Goal: Task Accomplishment & Management: Manage account settings

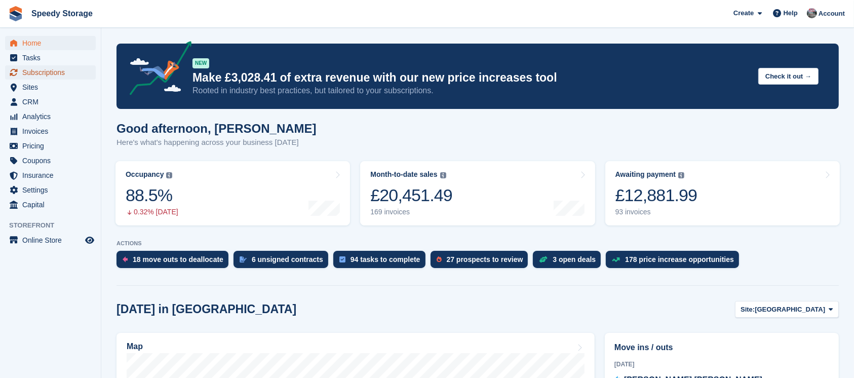
click at [41, 70] on span "Subscriptions" at bounding box center [52, 72] width 61 height 14
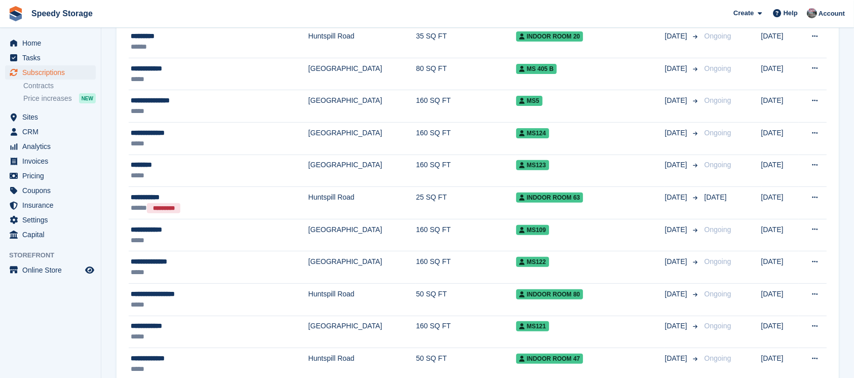
scroll to position [405, 0]
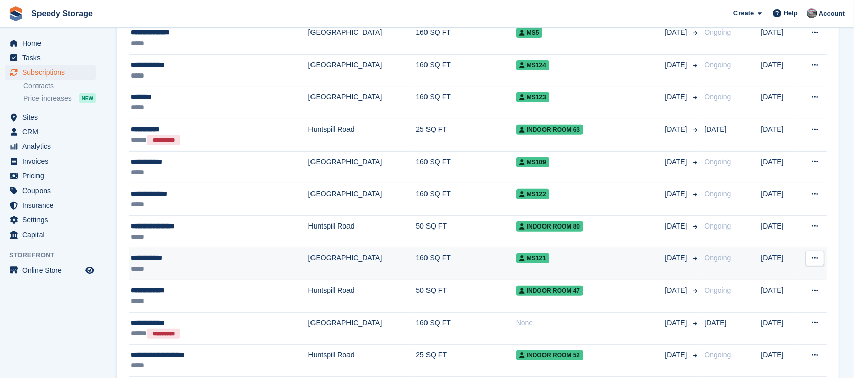
click at [169, 258] on div "**********" at bounding box center [198, 258] width 135 height 11
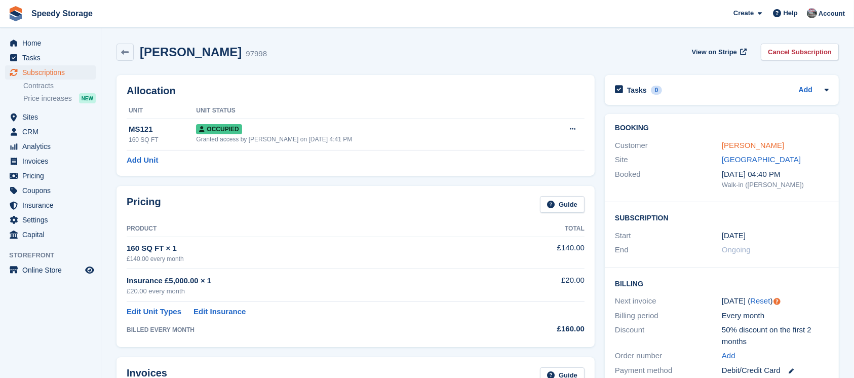
click at [746, 145] on link "[PERSON_NAME]" at bounding box center [753, 145] width 62 height 9
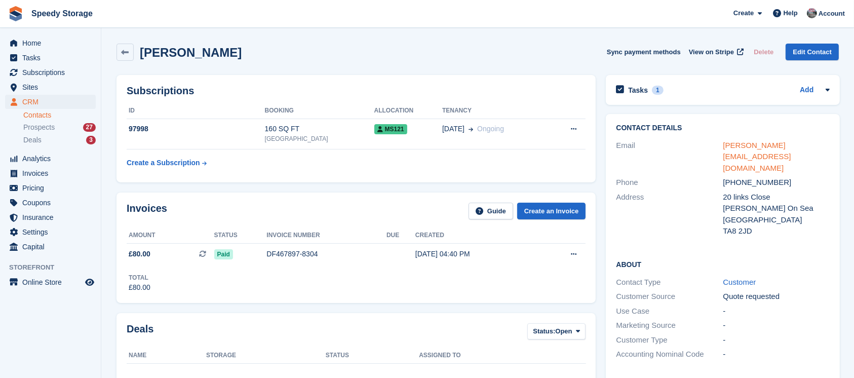
click at [740, 142] on link "[PERSON_NAME][EMAIL_ADDRESS][DOMAIN_NAME]" at bounding box center [757, 156] width 68 height 31
click at [41, 55] on span "Tasks" at bounding box center [52, 58] width 61 height 14
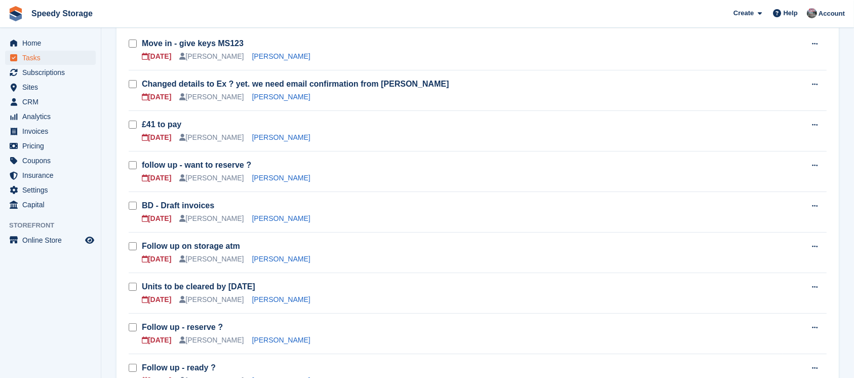
scroll to position [135, 0]
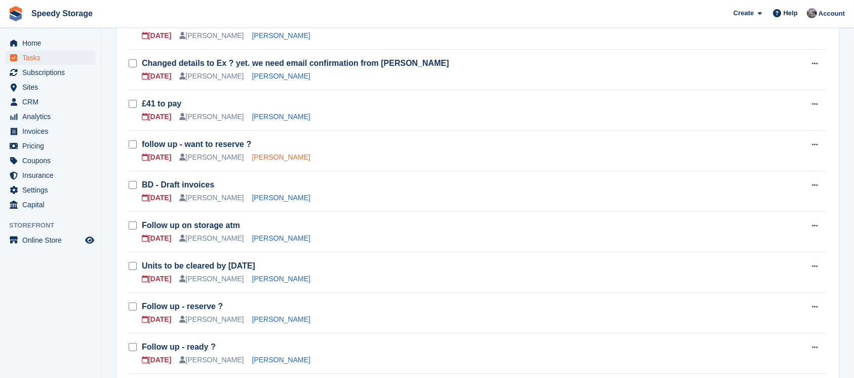
click at [258, 157] on link "[PERSON_NAME]" at bounding box center [281, 157] width 58 height 8
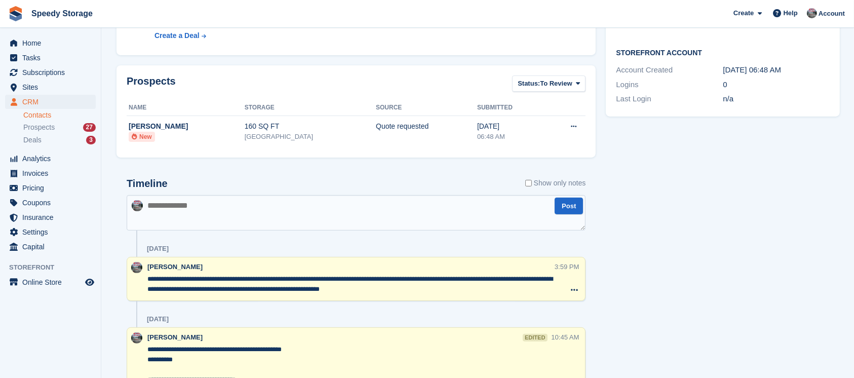
scroll to position [337, 0]
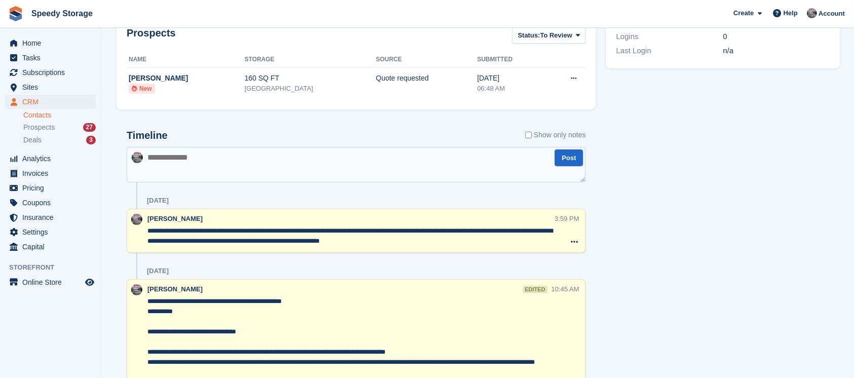
click at [174, 164] on textarea at bounding box center [356, 164] width 459 height 35
type textarea "**********"
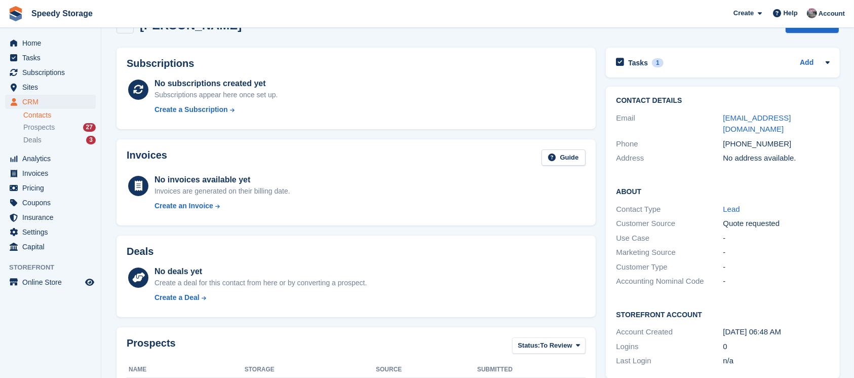
scroll to position [0, 0]
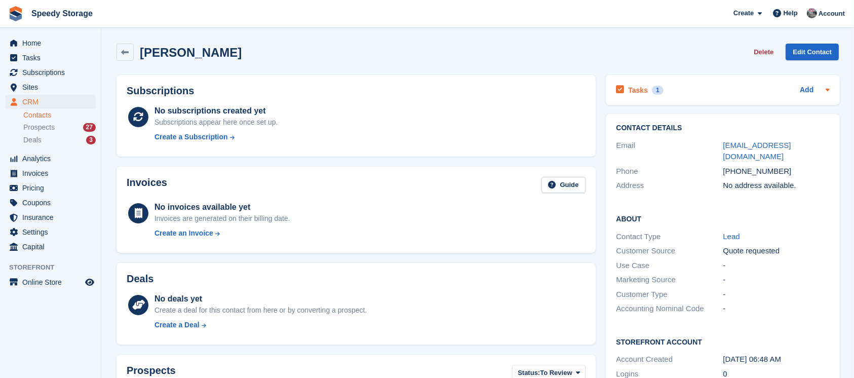
click at [690, 91] on div "Tasks 1 Add" at bounding box center [723, 90] width 214 height 14
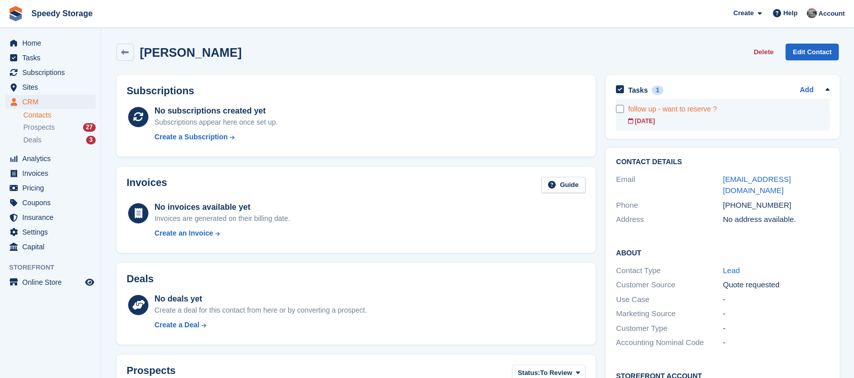
click at [685, 114] on link "follow up - want to reserve ? [DATE]" at bounding box center [729, 115] width 202 height 32
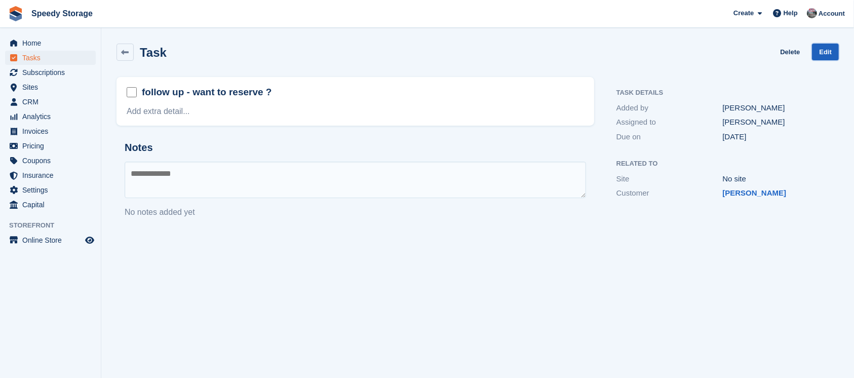
click at [826, 52] on link "Edit" at bounding box center [825, 52] width 27 height 17
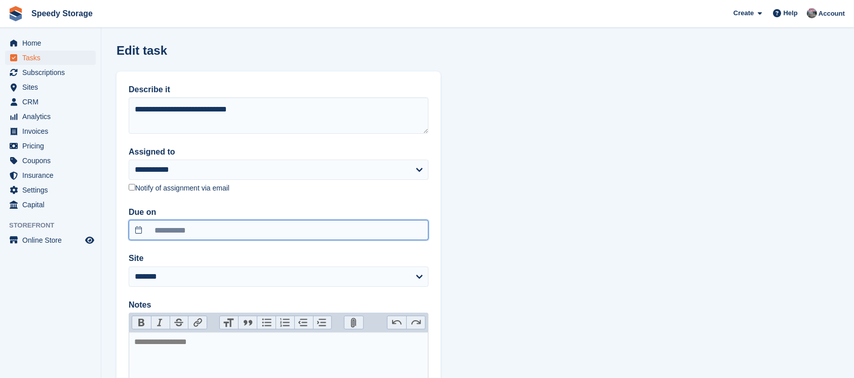
click at [171, 228] on input "**********" at bounding box center [279, 230] width 300 height 20
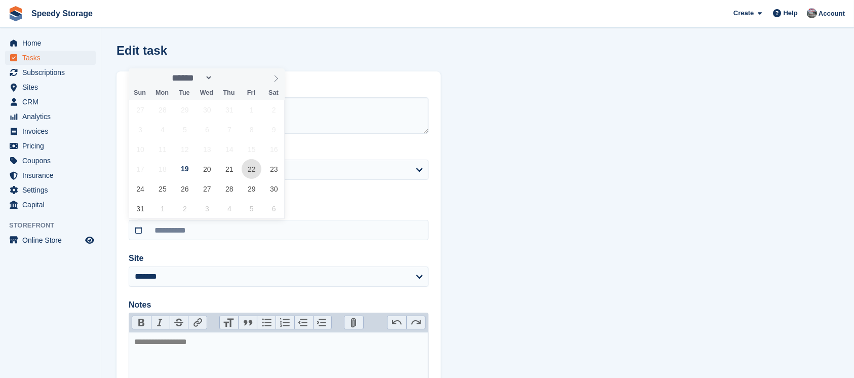
click at [248, 171] on span "22" at bounding box center [252, 169] width 20 height 20
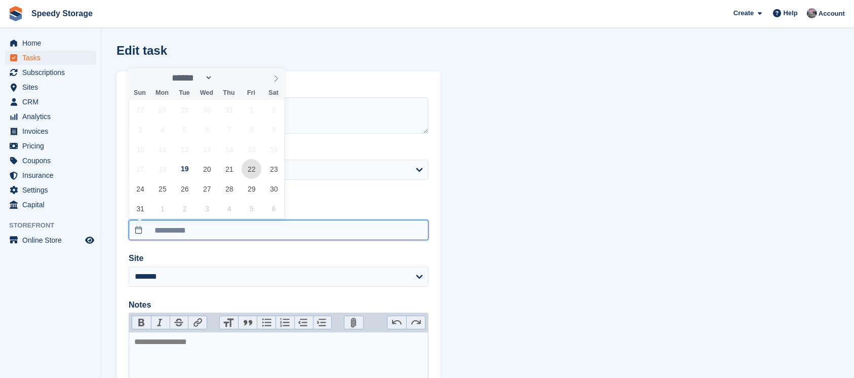
type input "**********"
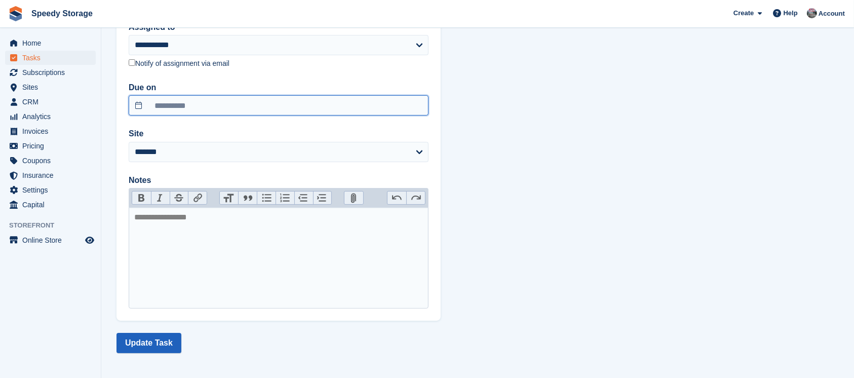
scroll to position [127, 0]
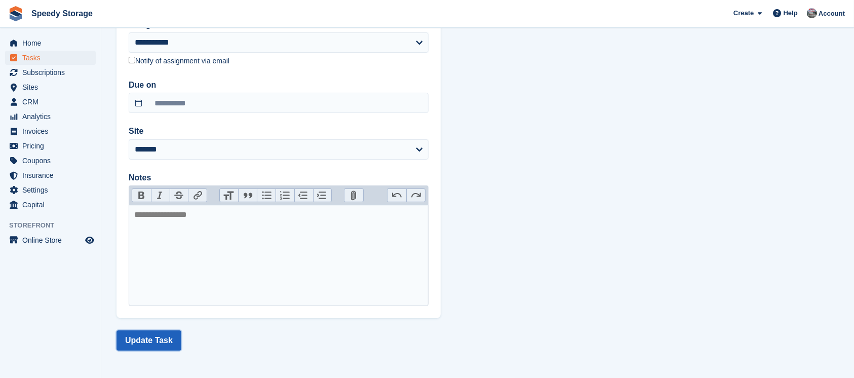
click at [153, 345] on button "Update Task" at bounding box center [148, 340] width 65 height 20
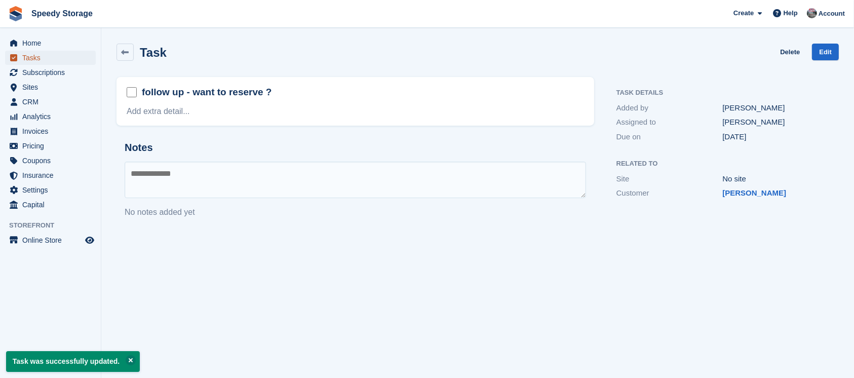
click at [44, 55] on span "Tasks" at bounding box center [52, 58] width 61 height 14
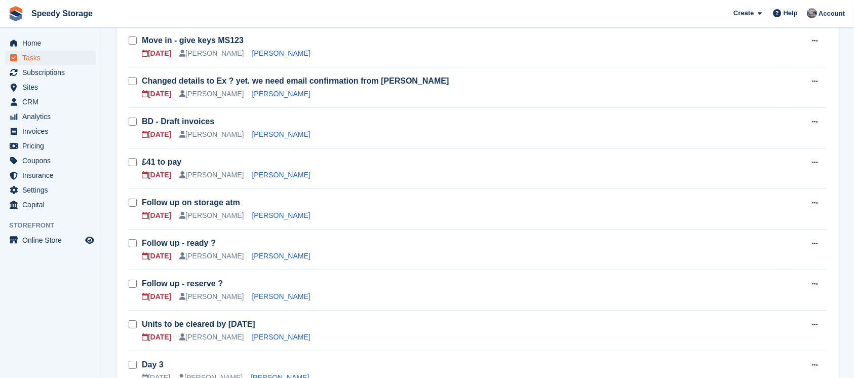
scroll to position [135, 0]
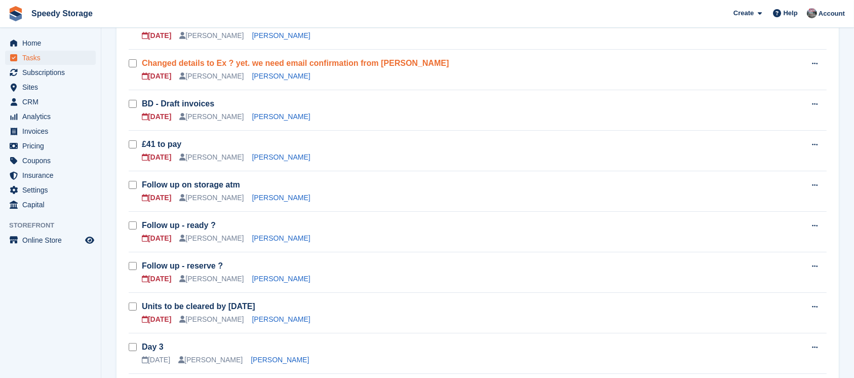
click at [254, 67] on link "Changed details to Ex ? yet. we need email confirmation from [PERSON_NAME]" at bounding box center [295, 63] width 307 height 9
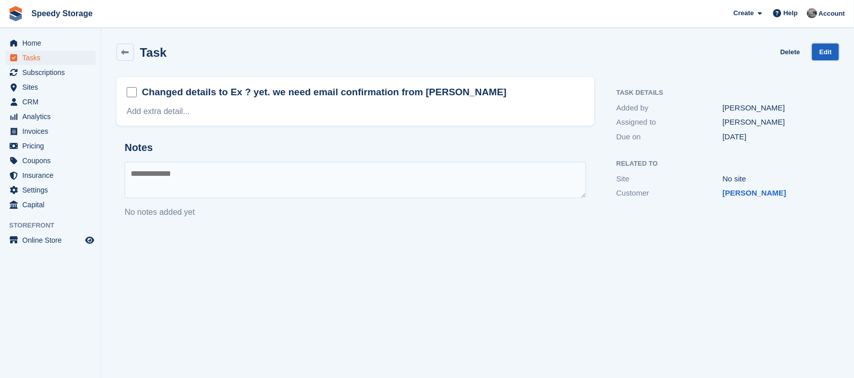
click at [823, 55] on link "Edit" at bounding box center [825, 52] width 27 height 17
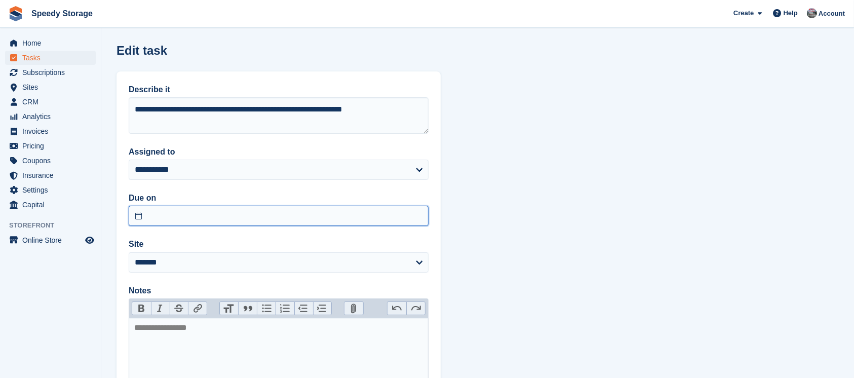
click at [169, 215] on input "text" at bounding box center [279, 216] width 300 height 20
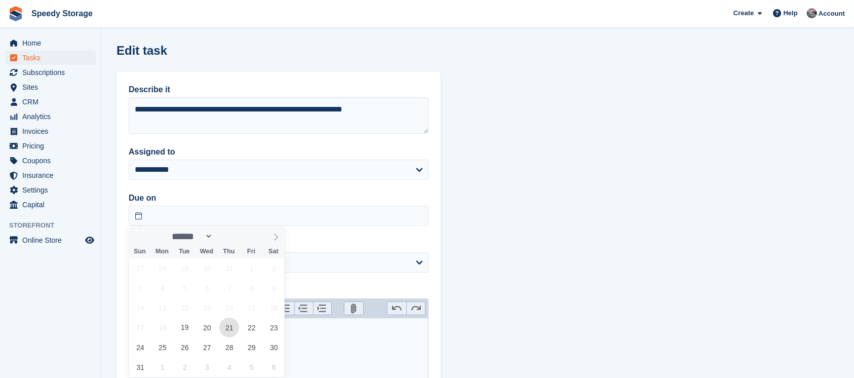
click at [223, 330] on span "21" at bounding box center [229, 328] width 20 height 20
type input "**********"
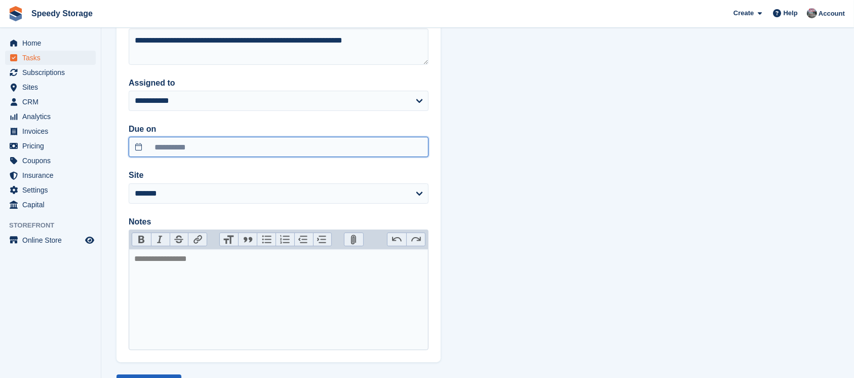
scroll to position [113, 0]
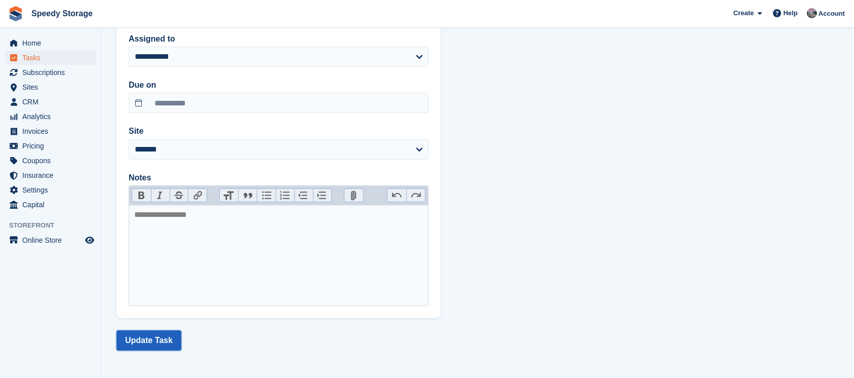
click at [140, 331] on button "Update Task" at bounding box center [148, 340] width 65 height 20
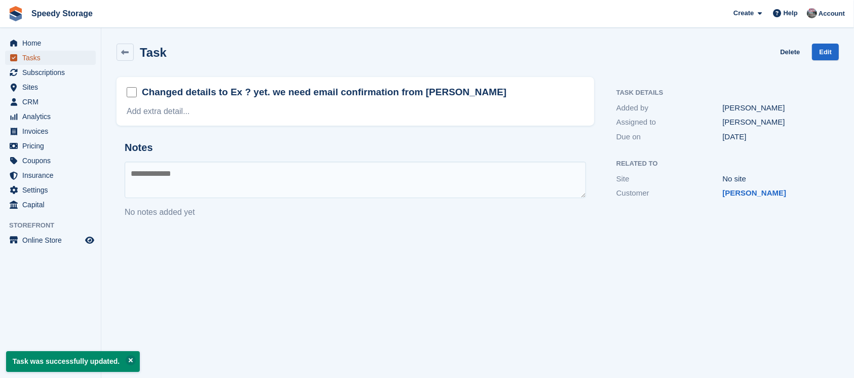
click at [56, 61] on span "Tasks" at bounding box center [52, 58] width 61 height 14
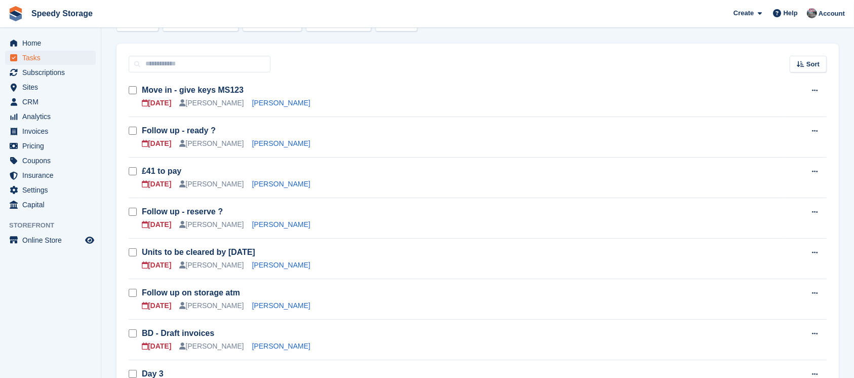
scroll to position [135, 0]
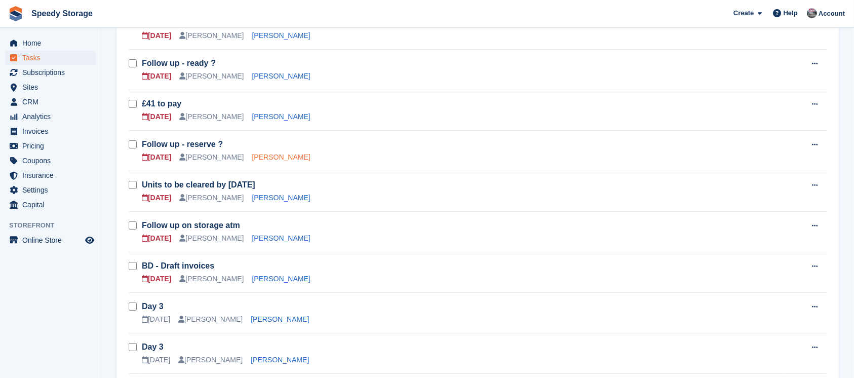
click at [265, 158] on link "[PERSON_NAME]" at bounding box center [281, 157] width 58 height 8
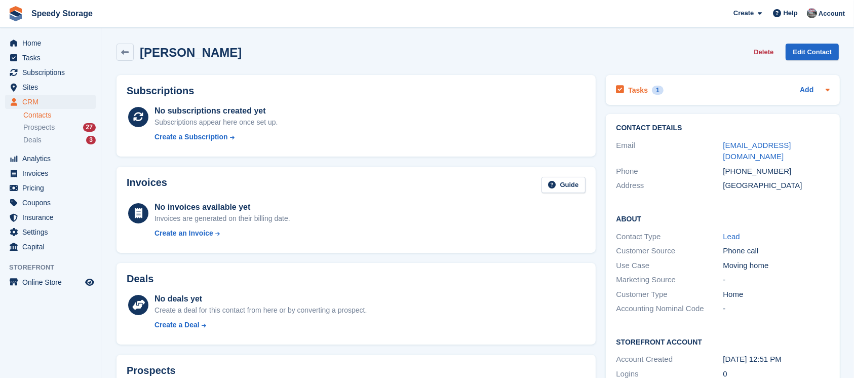
click at [700, 91] on div "Tasks 1 Add" at bounding box center [723, 90] width 214 height 14
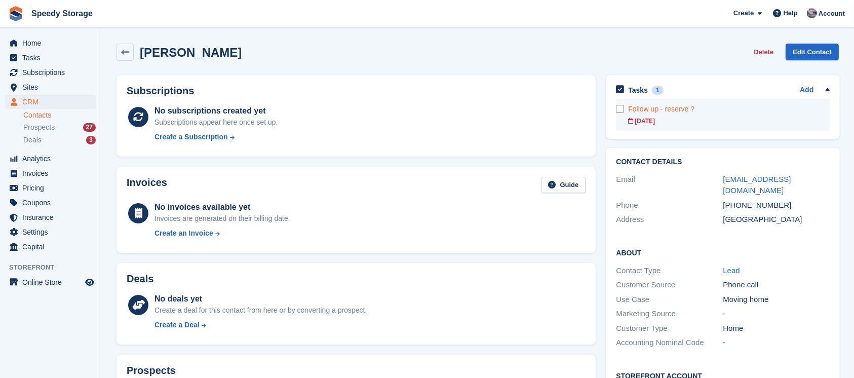
click at [678, 115] on link "Follow up - reserve ? [DATE]" at bounding box center [729, 115] width 202 height 32
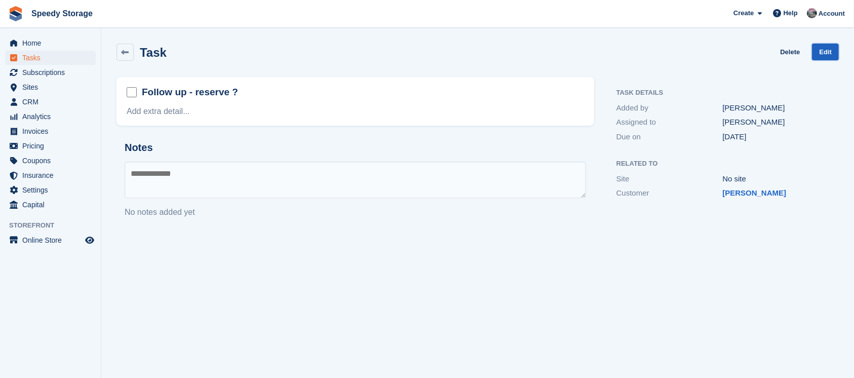
click at [831, 57] on link "Edit" at bounding box center [825, 52] width 27 height 17
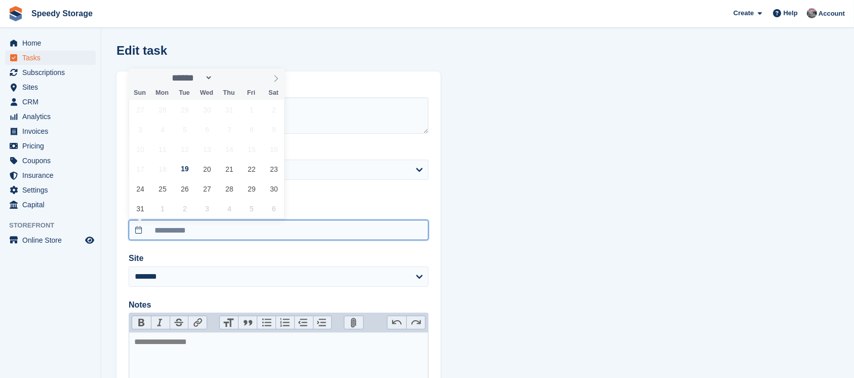
click at [199, 232] on input "**********" at bounding box center [279, 230] width 300 height 20
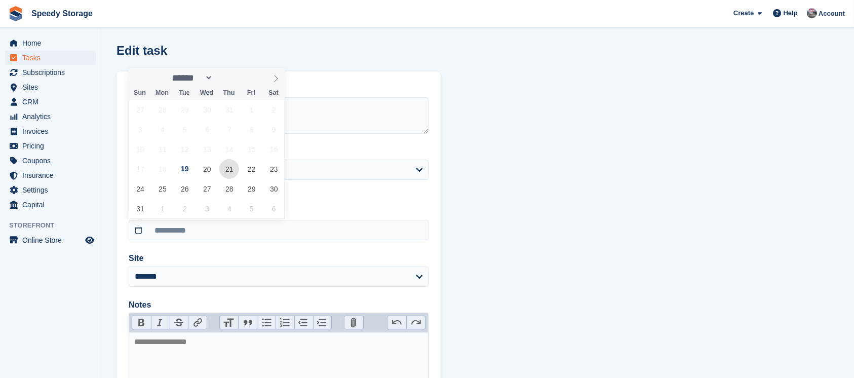
click at [226, 172] on span "21" at bounding box center [229, 169] width 20 height 20
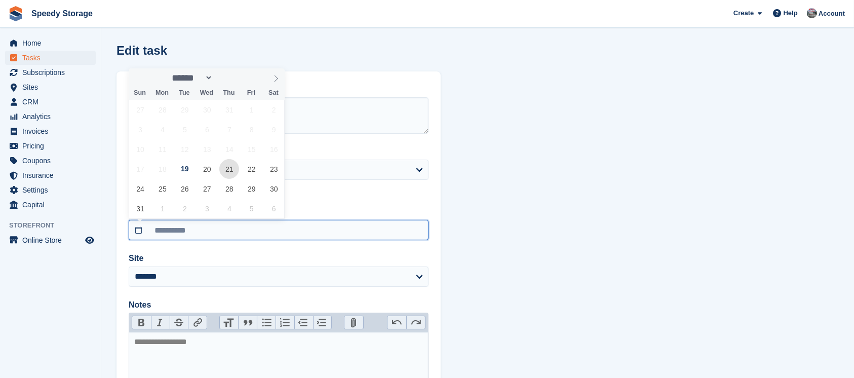
type input "**********"
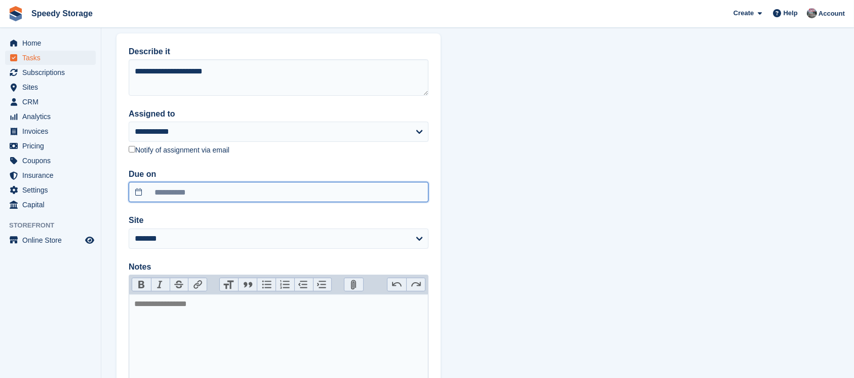
scroll to position [127, 0]
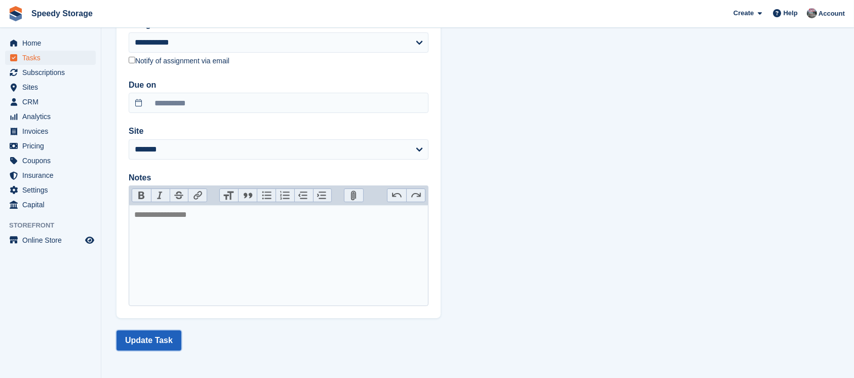
click at [160, 341] on button "Update Task" at bounding box center [148, 340] width 65 height 20
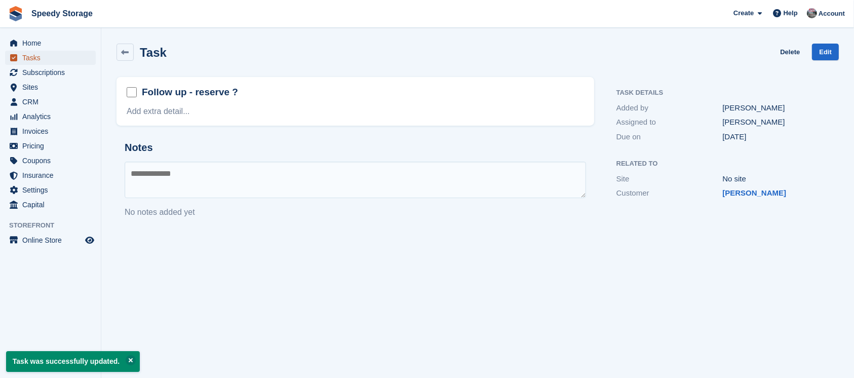
click at [43, 59] on span "Tasks" at bounding box center [52, 58] width 61 height 14
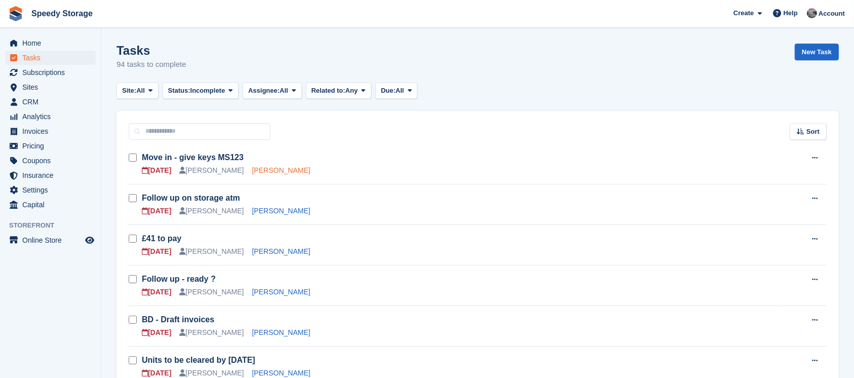
click at [252, 172] on link "[PERSON_NAME]" at bounding box center [281, 170] width 58 height 8
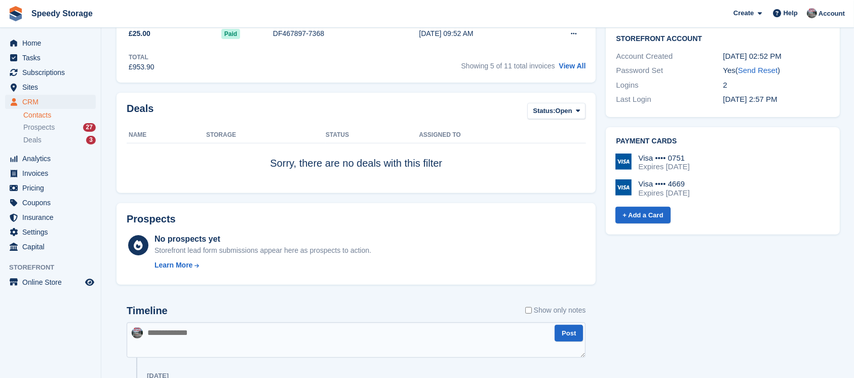
scroll to position [473, 0]
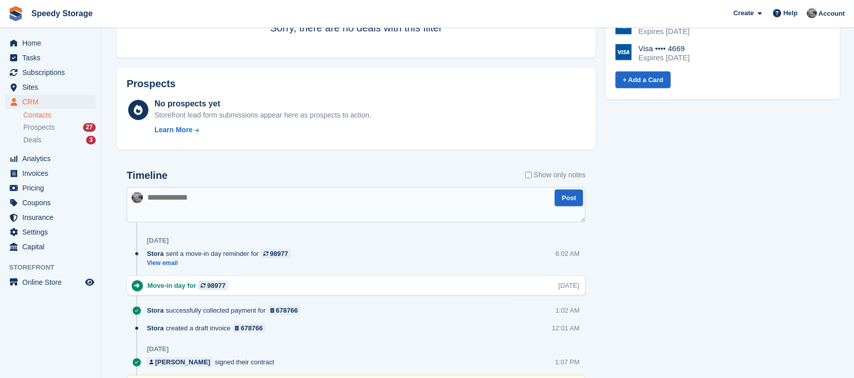
click at [174, 197] on textarea at bounding box center [356, 204] width 459 height 35
type textarea "**********"
click at [565, 193] on button "Post" at bounding box center [569, 197] width 28 height 17
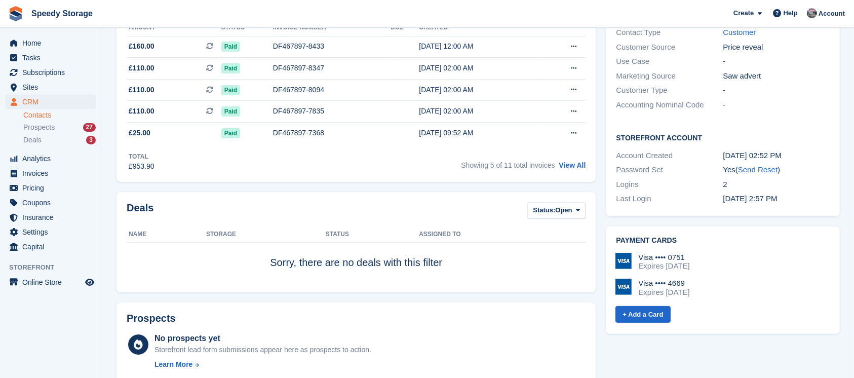
scroll to position [0, 0]
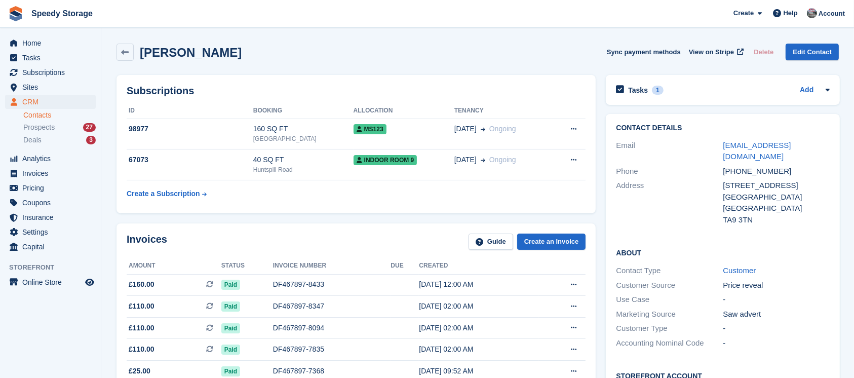
click at [711, 80] on div "Tasks 1 Add Move in - give keys MS123 [DATE]" at bounding box center [723, 90] width 234 height 30
click at [712, 91] on div "Tasks 1 Add" at bounding box center [723, 90] width 214 height 14
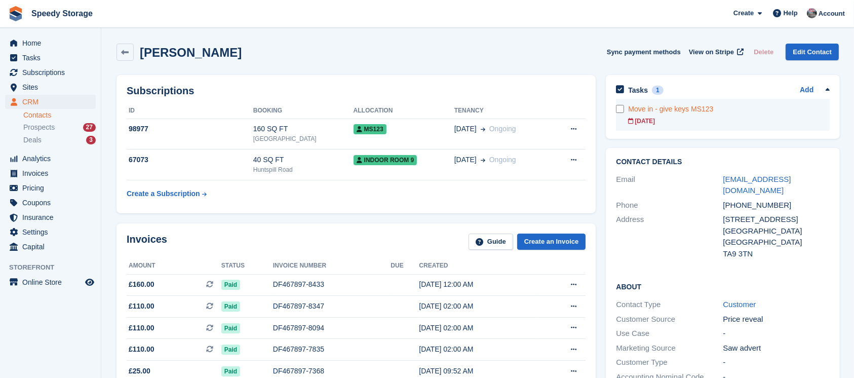
click at [746, 116] on div "[DATE]" at bounding box center [729, 120] width 202 height 9
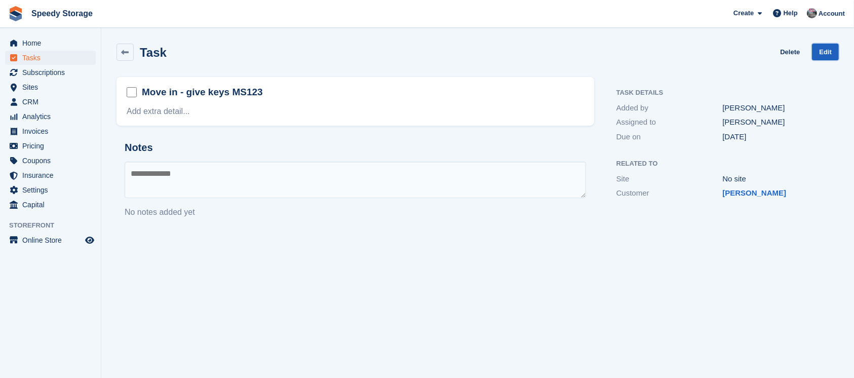
click at [820, 45] on link "Edit" at bounding box center [825, 52] width 27 height 17
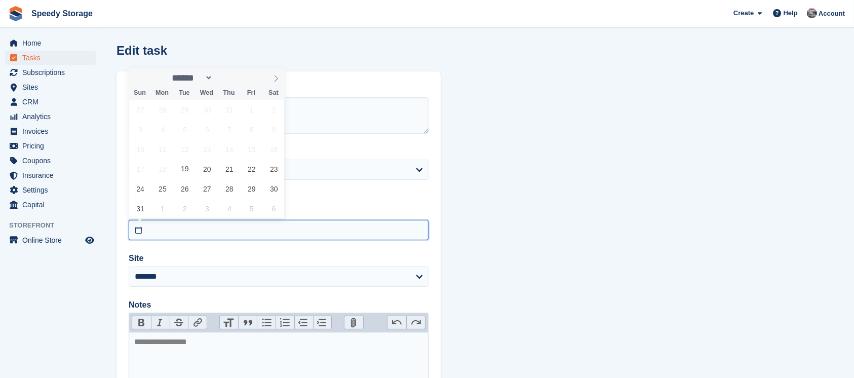
click at [164, 234] on input "text" at bounding box center [279, 230] width 300 height 20
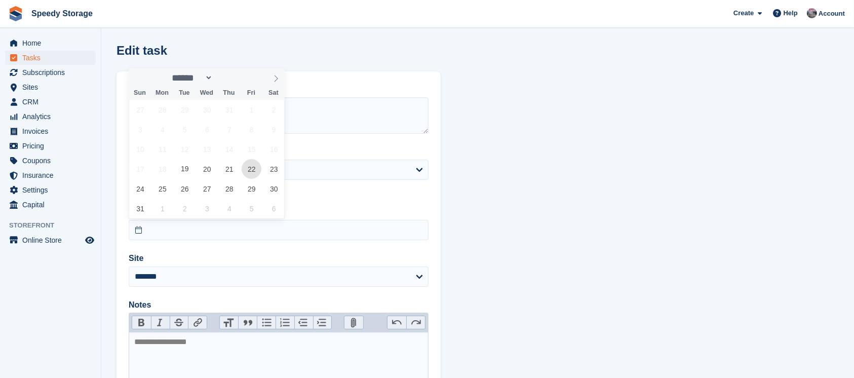
click at [255, 172] on span "22" at bounding box center [252, 169] width 20 height 20
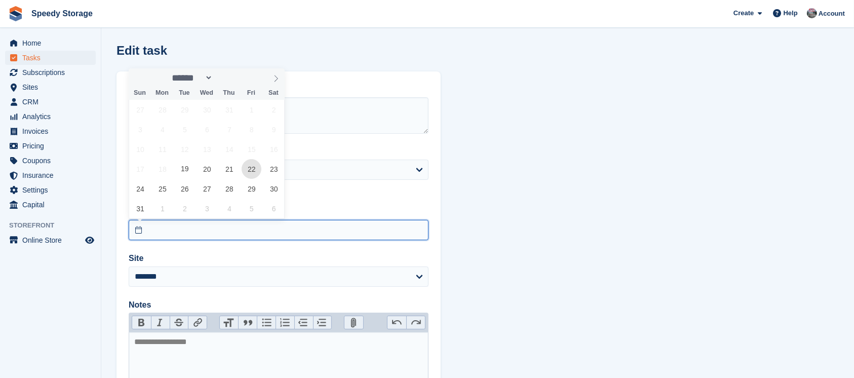
type input "**********"
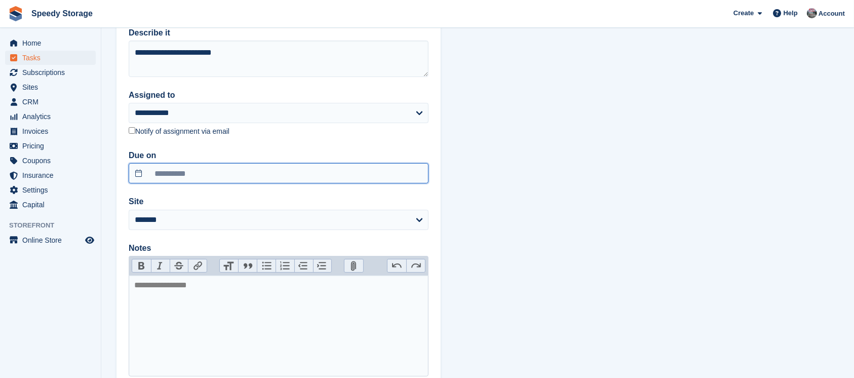
scroll to position [127, 0]
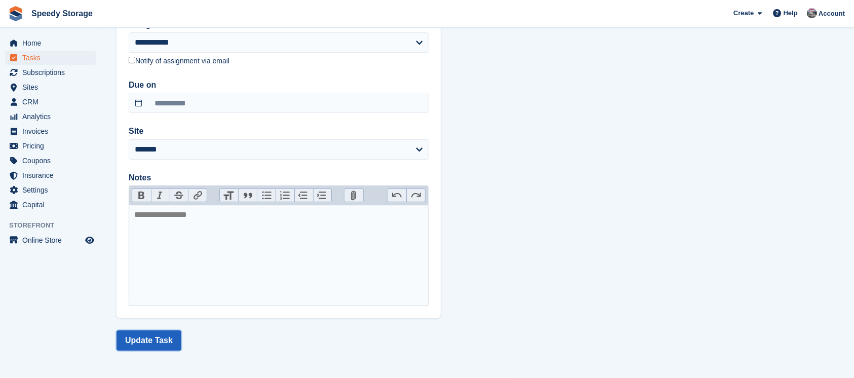
click at [155, 344] on button "Update Task" at bounding box center [148, 340] width 65 height 20
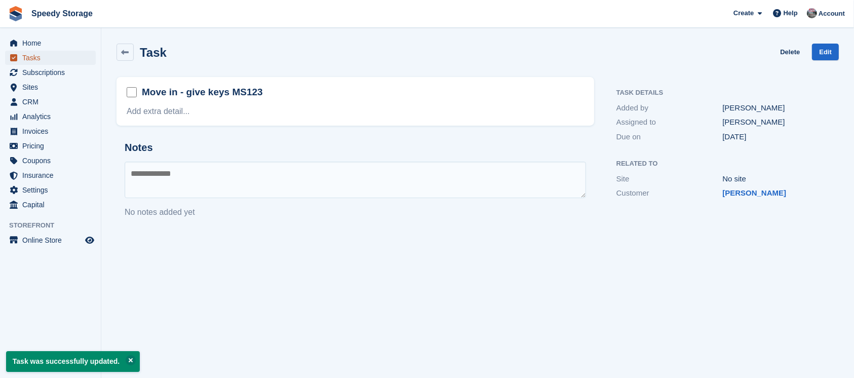
click at [47, 59] on span "Tasks" at bounding box center [52, 58] width 61 height 14
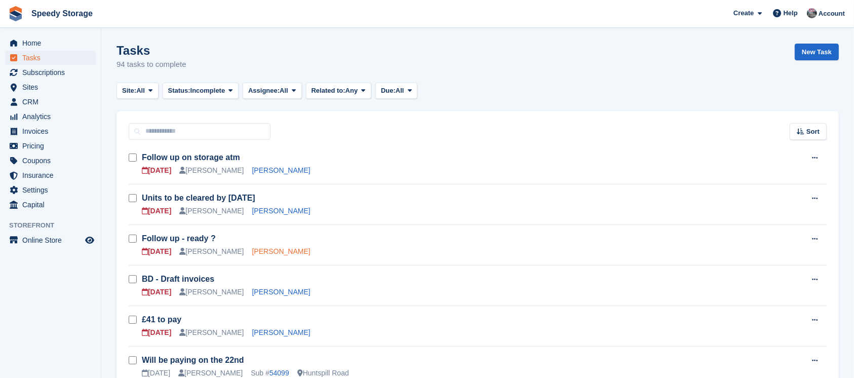
click at [256, 250] on link "[PERSON_NAME]" at bounding box center [281, 251] width 58 height 8
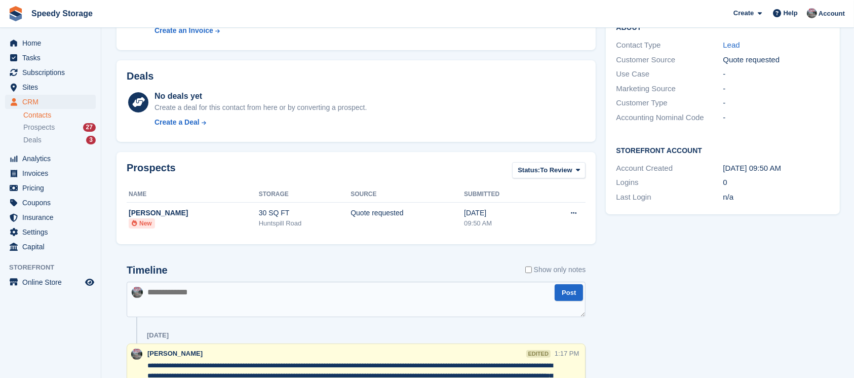
scroll to position [135, 0]
